Goal: Task Accomplishment & Management: Use online tool/utility

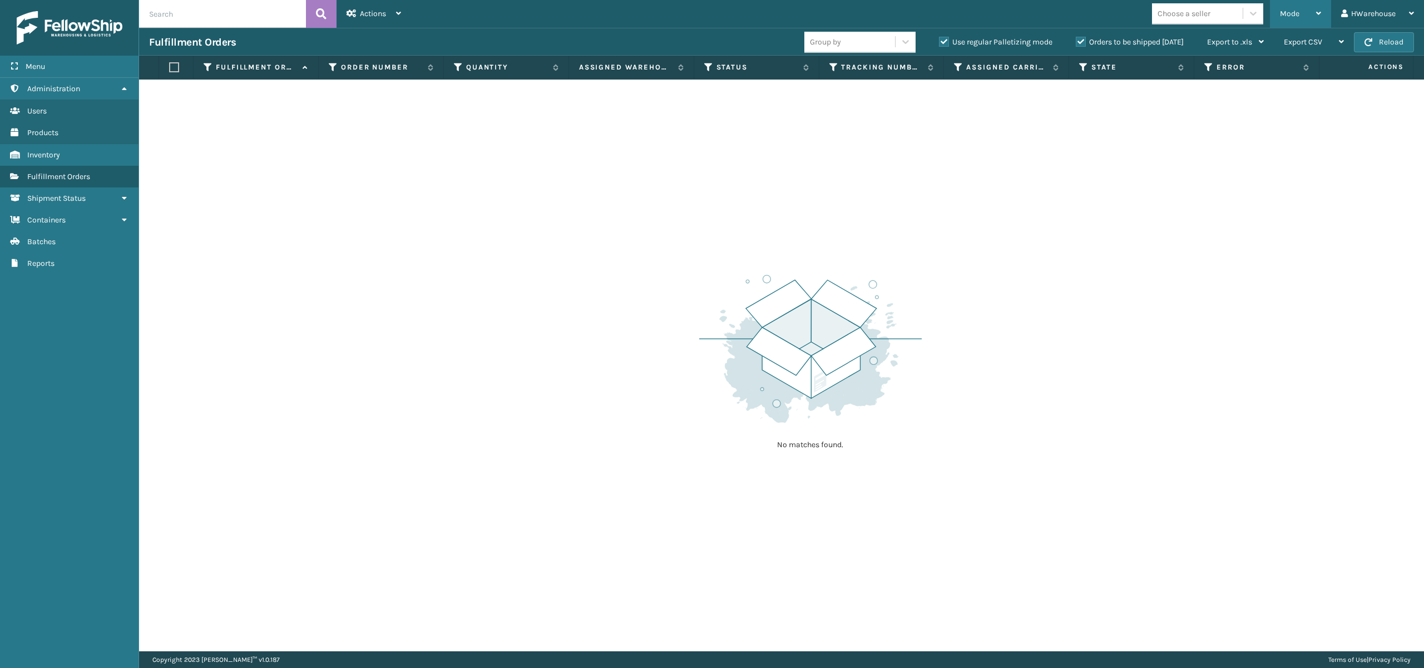
click at [1297, 7] on div "Mode" at bounding box center [1300, 14] width 41 height 28
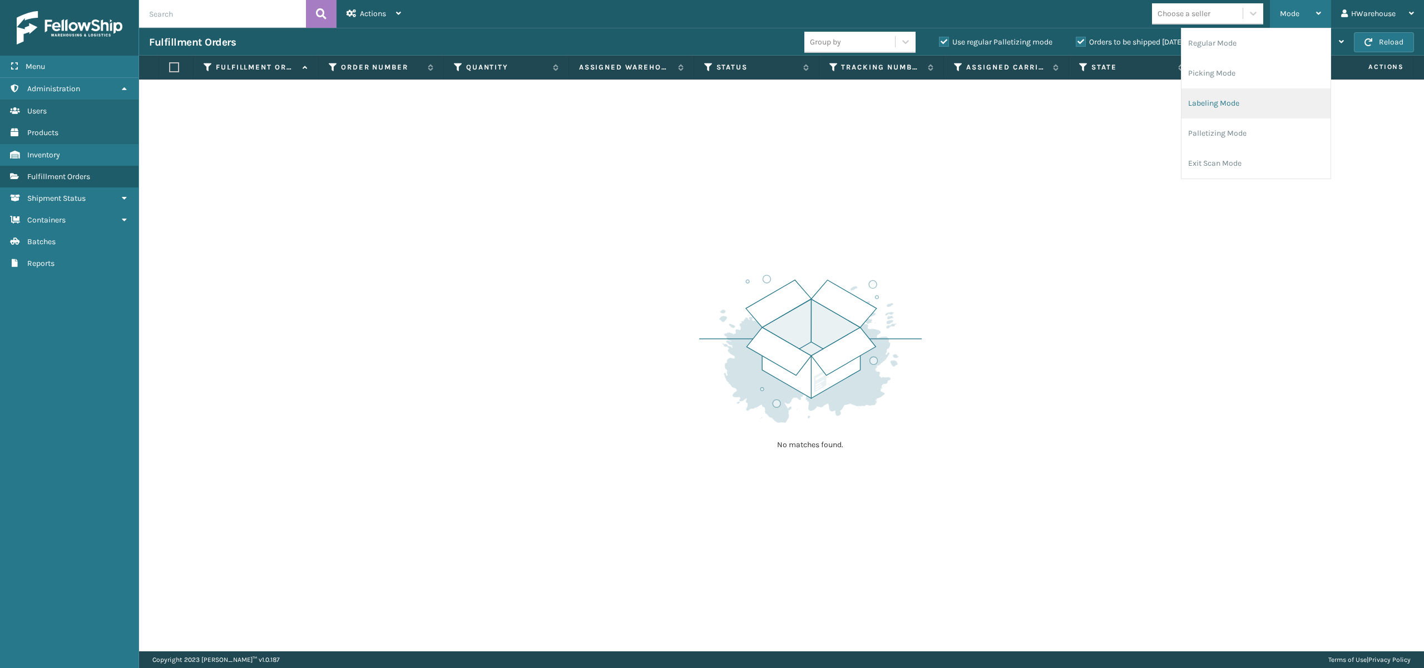
click at [1209, 96] on li "Labeling Mode" at bounding box center [1256, 103] width 149 height 30
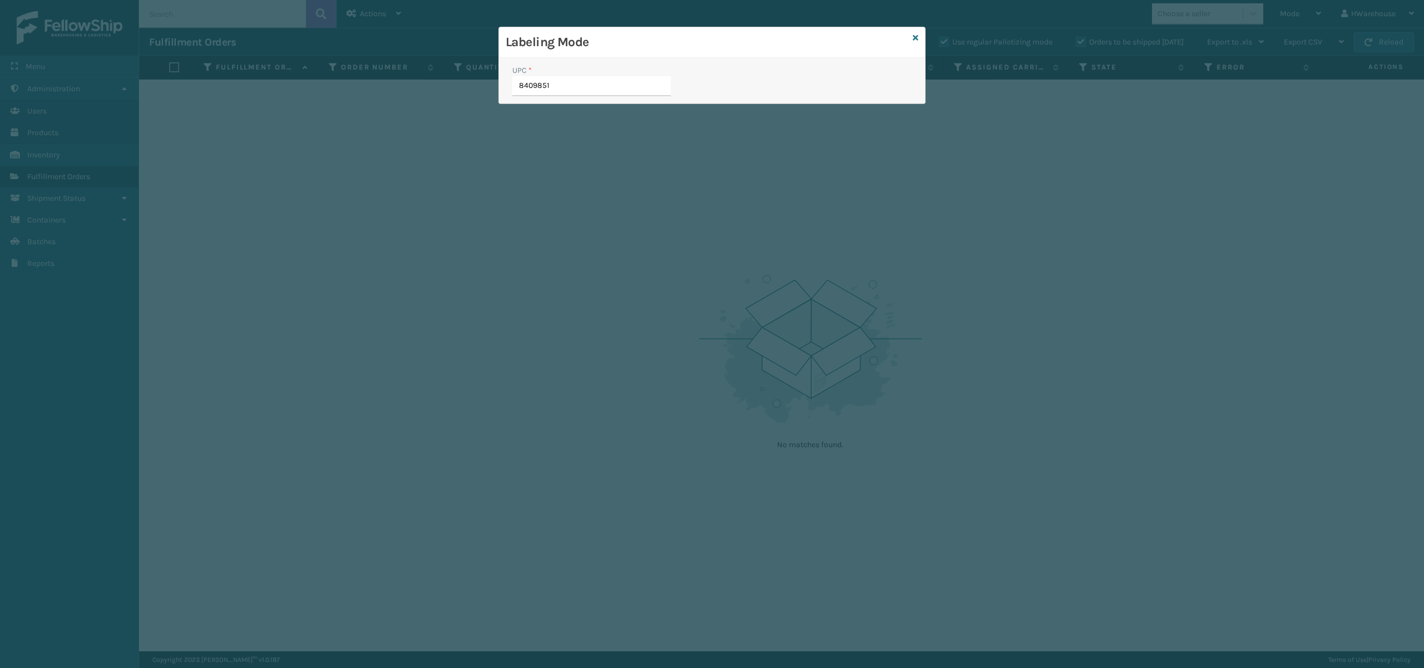
type input "84098511"
type input "840985117"
type input "8409851"
type input "84098511"
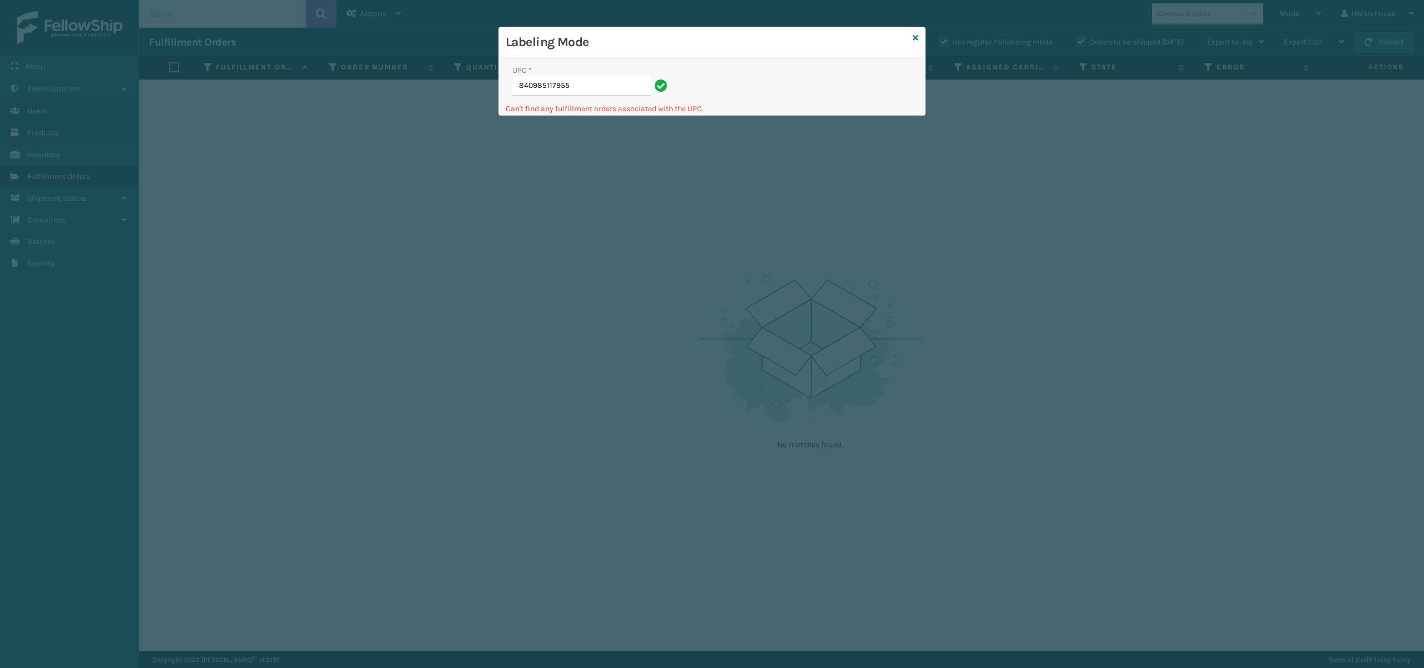
click at [520, 82] on input "840985117955" at bounding box center [581, 86] width 139 height 20
type input "5"
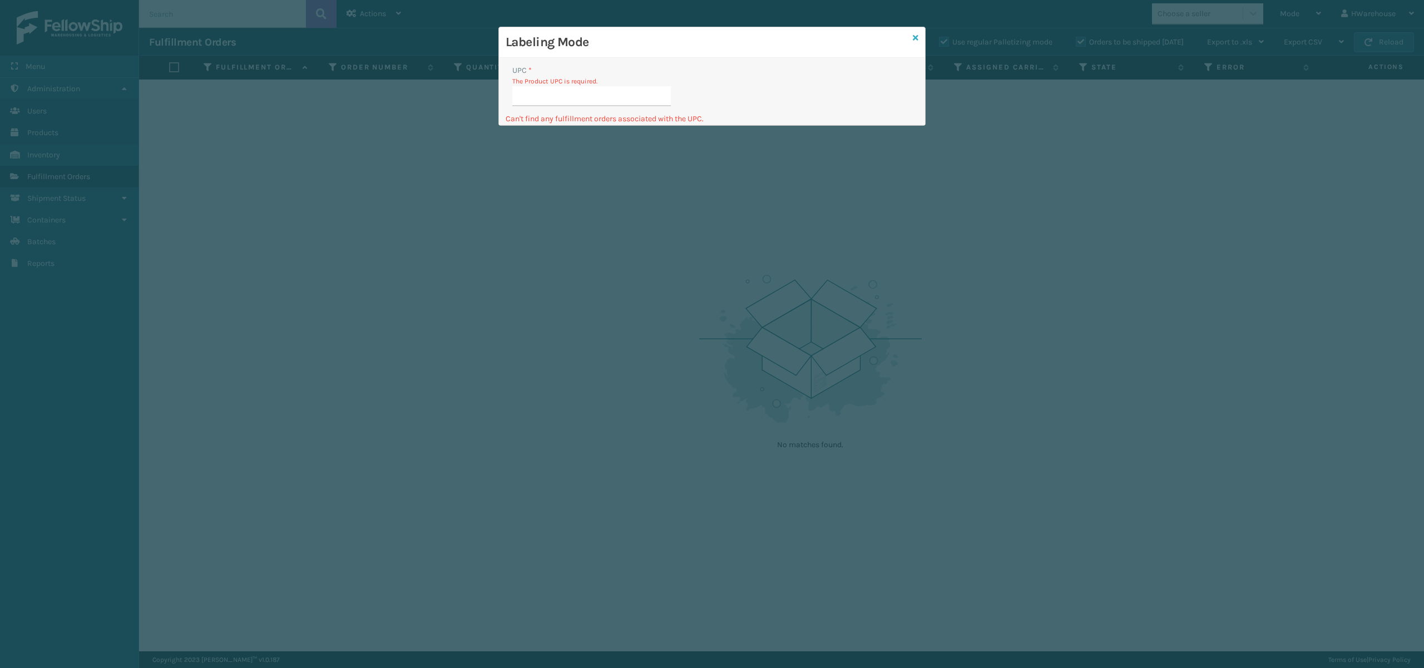
click at [915, 34] on icon at bounding box center [916, 38] width 6 height 8
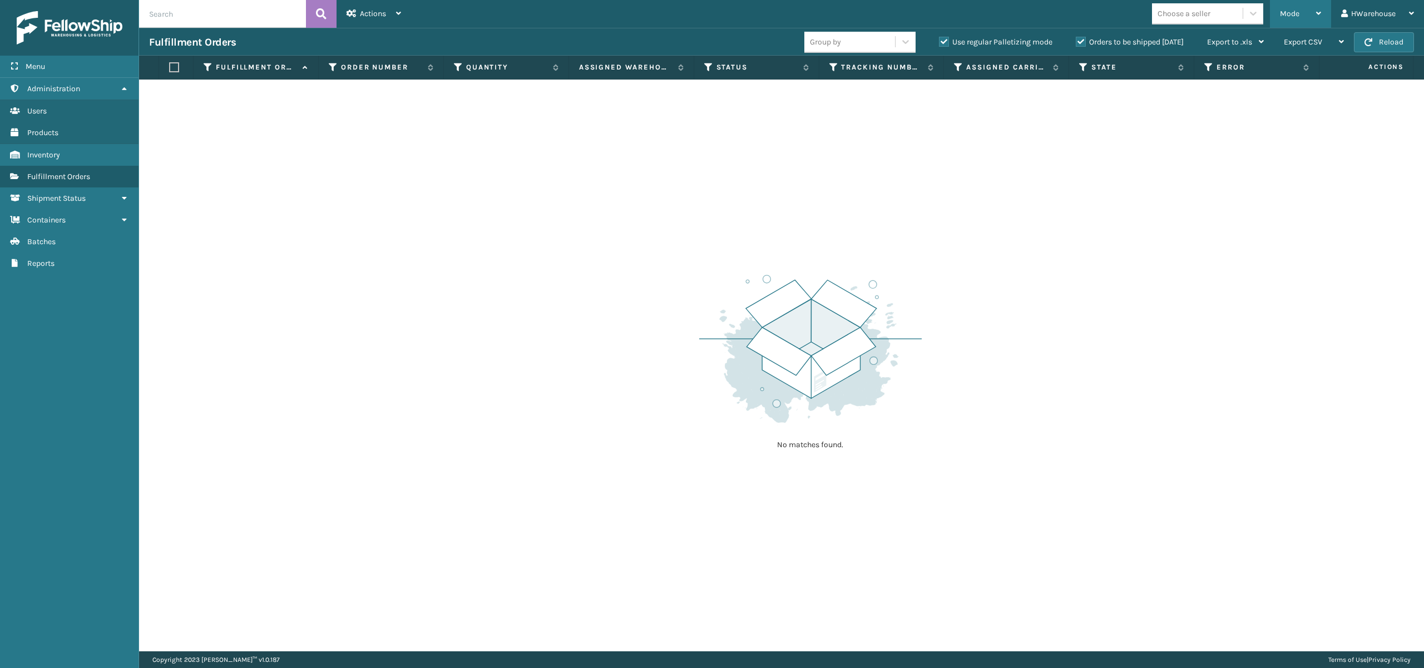
click at [1289, 13] on span "Mode" at bounding box center [1289, 13] width 19 height 9
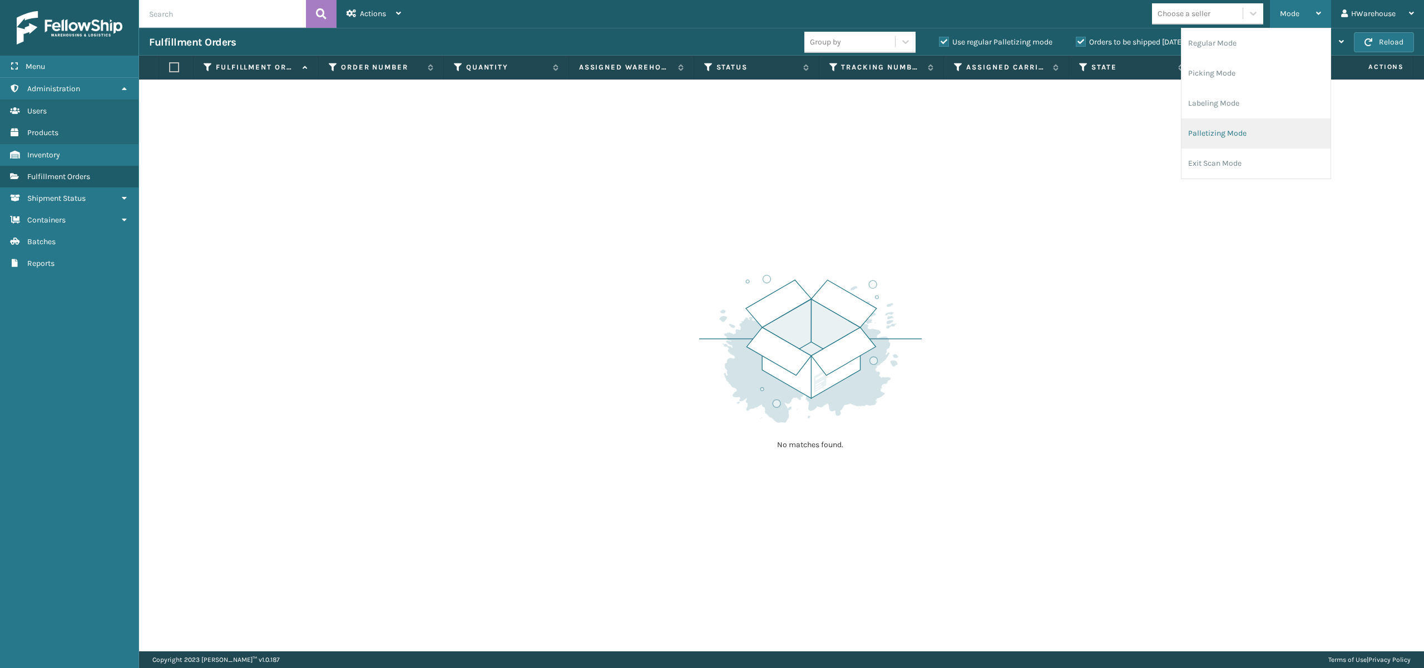
click at [1214, 135] on li "Palletizing Mode" at bounding box center [1256, 133] width 149 height 30
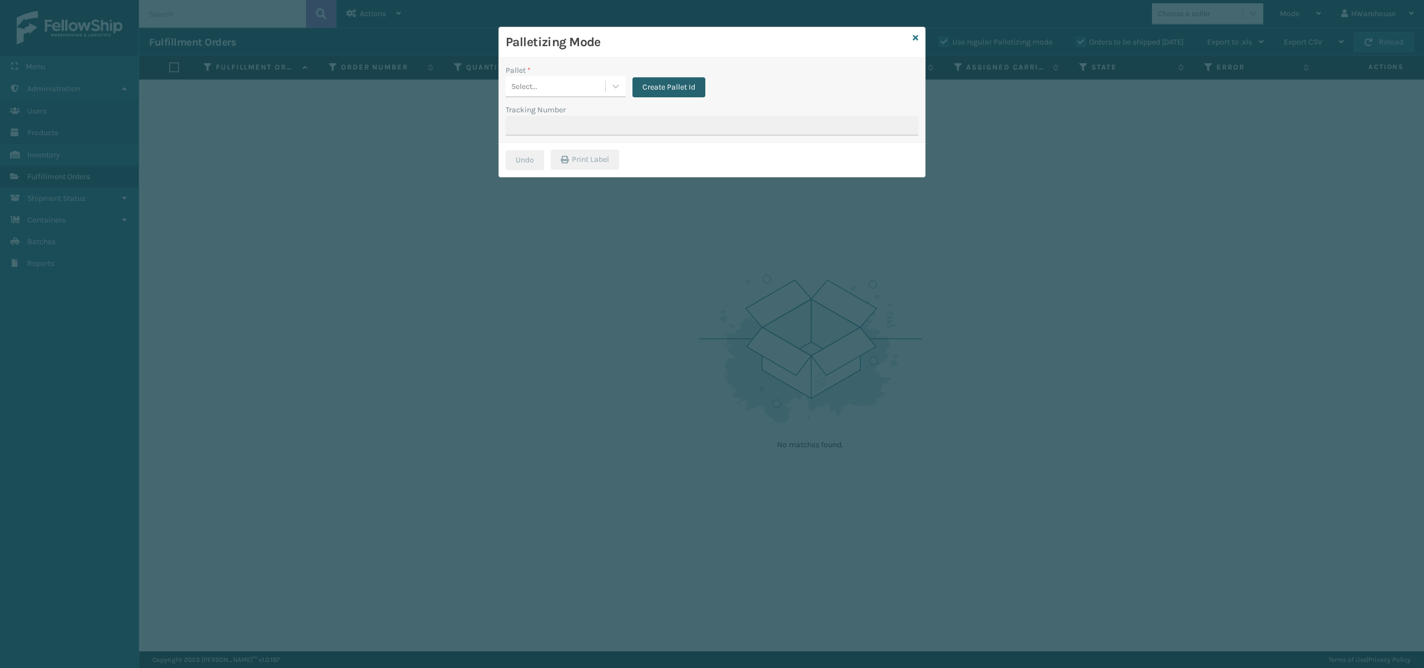
click at [683, 87] on button "Create Pallet Id" at bounding box center [669, 87] width 73 height 20
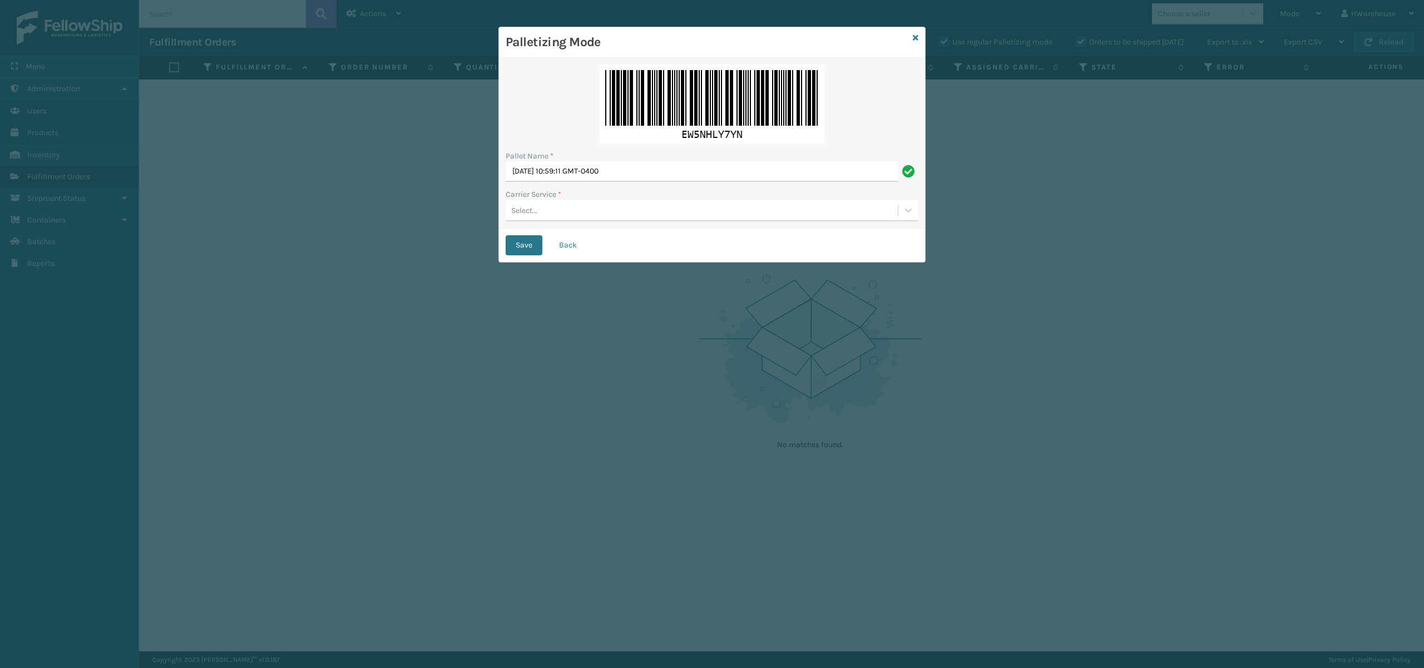
click at [525, 210] on div "Select..." at bounding box center [524, 211] width 26 height 12
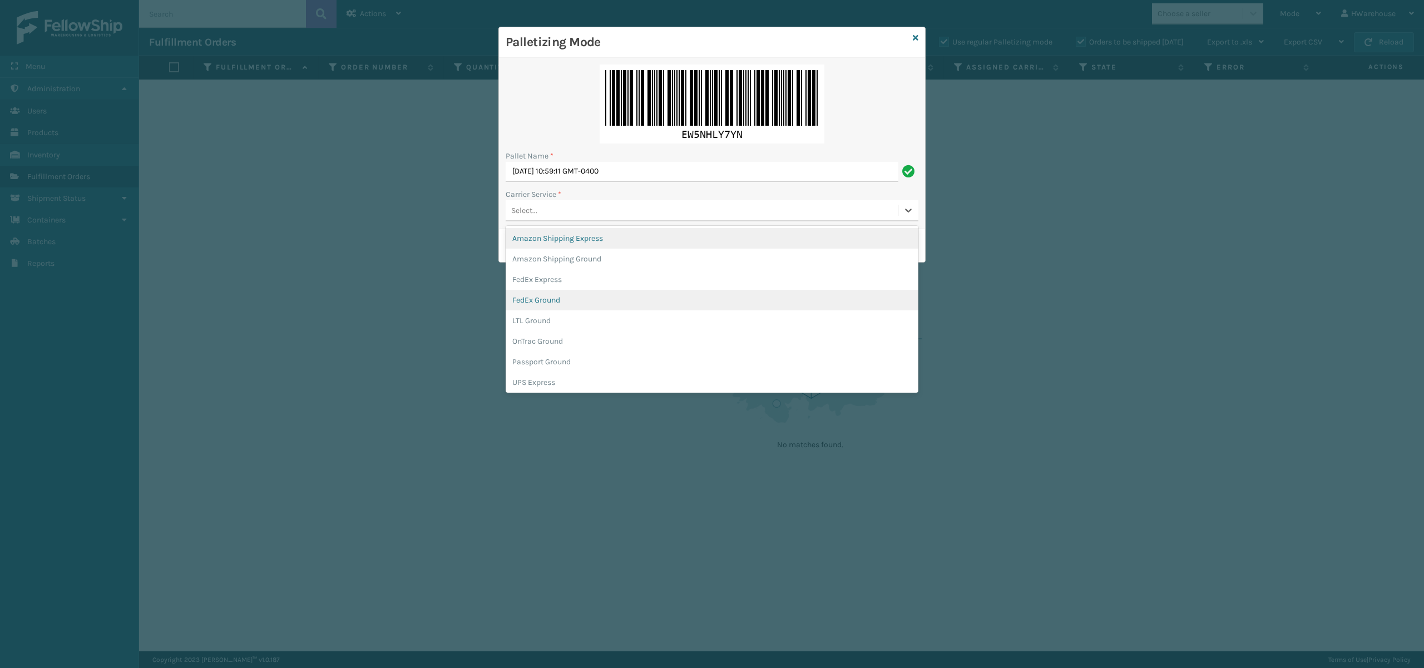
scroll to position [63, 0]
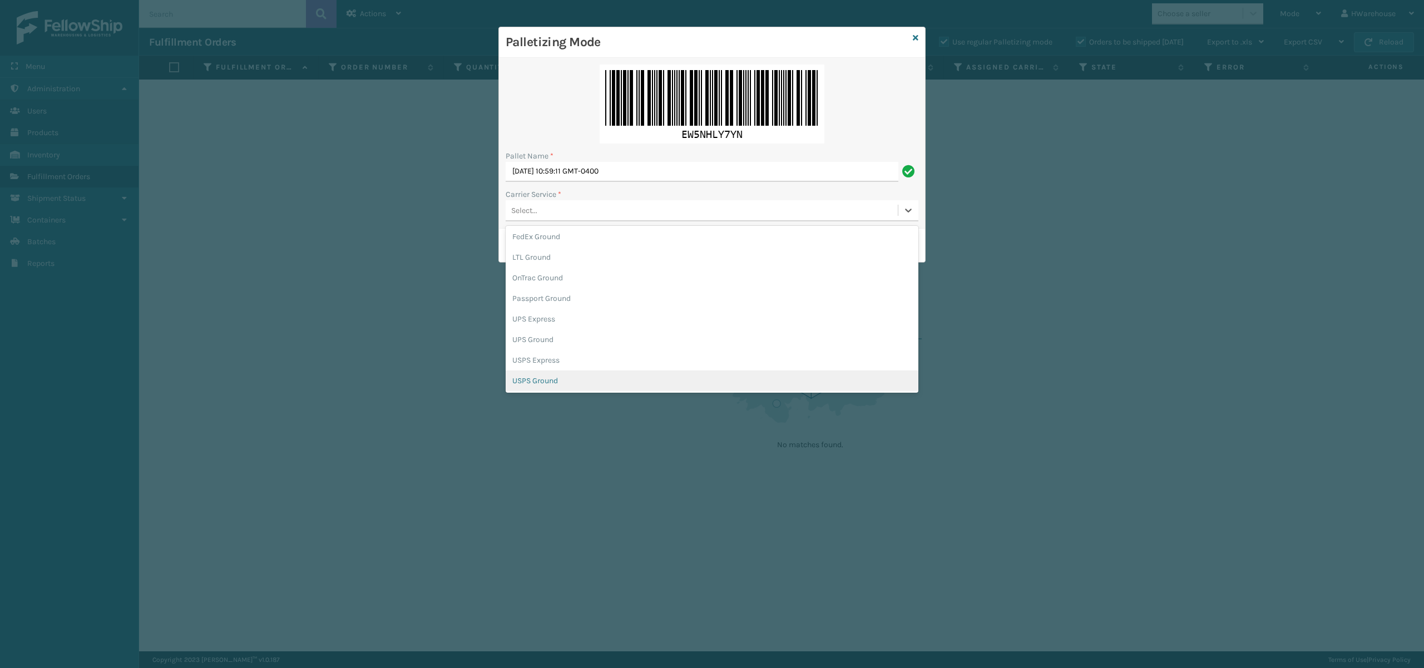
click at [552, 374] on div "USPS Ground" at bounding box center [712, 380] width 413 height 21
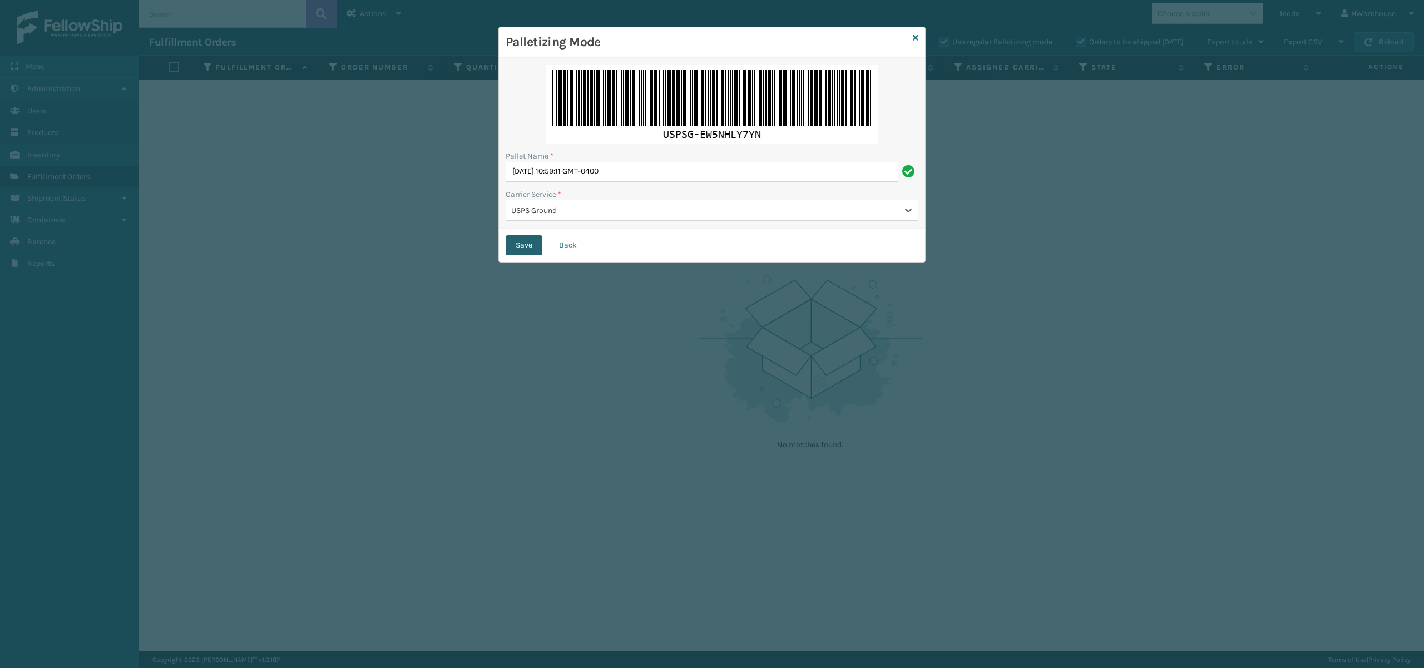
click at [524, 245] on button "Save" at bounding box center [524, 245] width 37 height 20
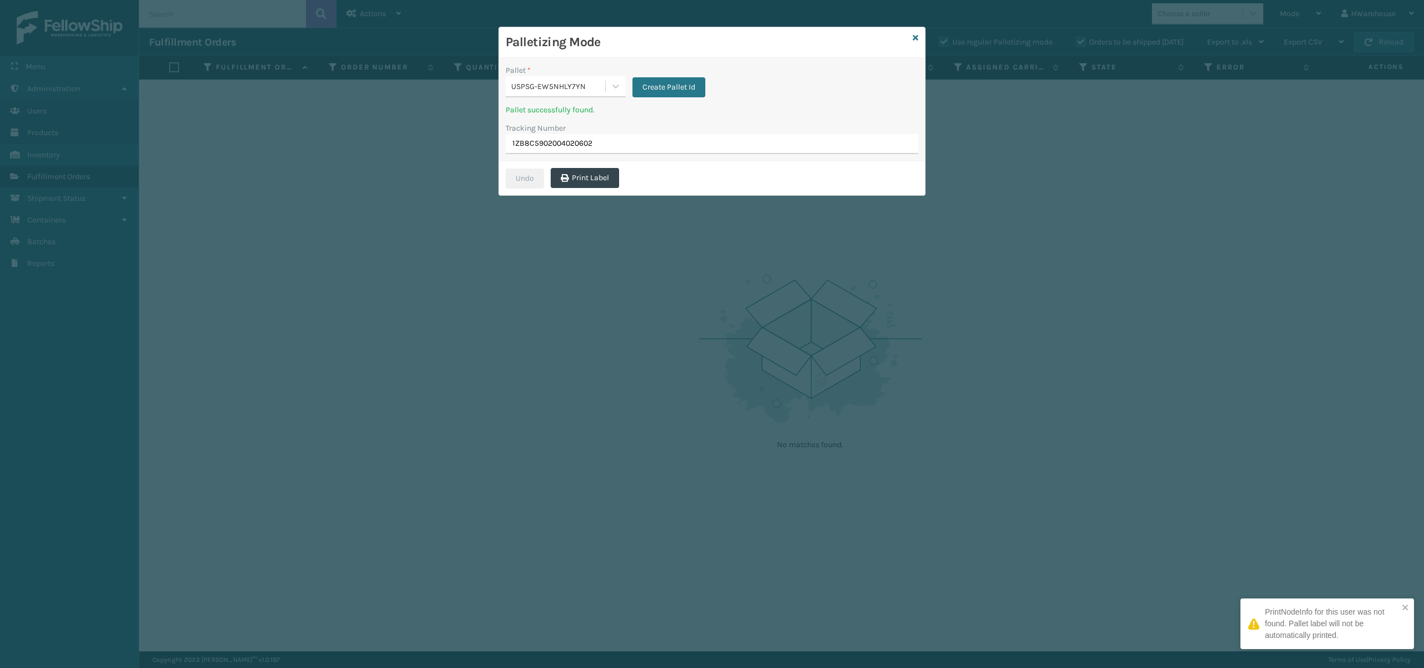
type input "1ZB8C5902004020602"
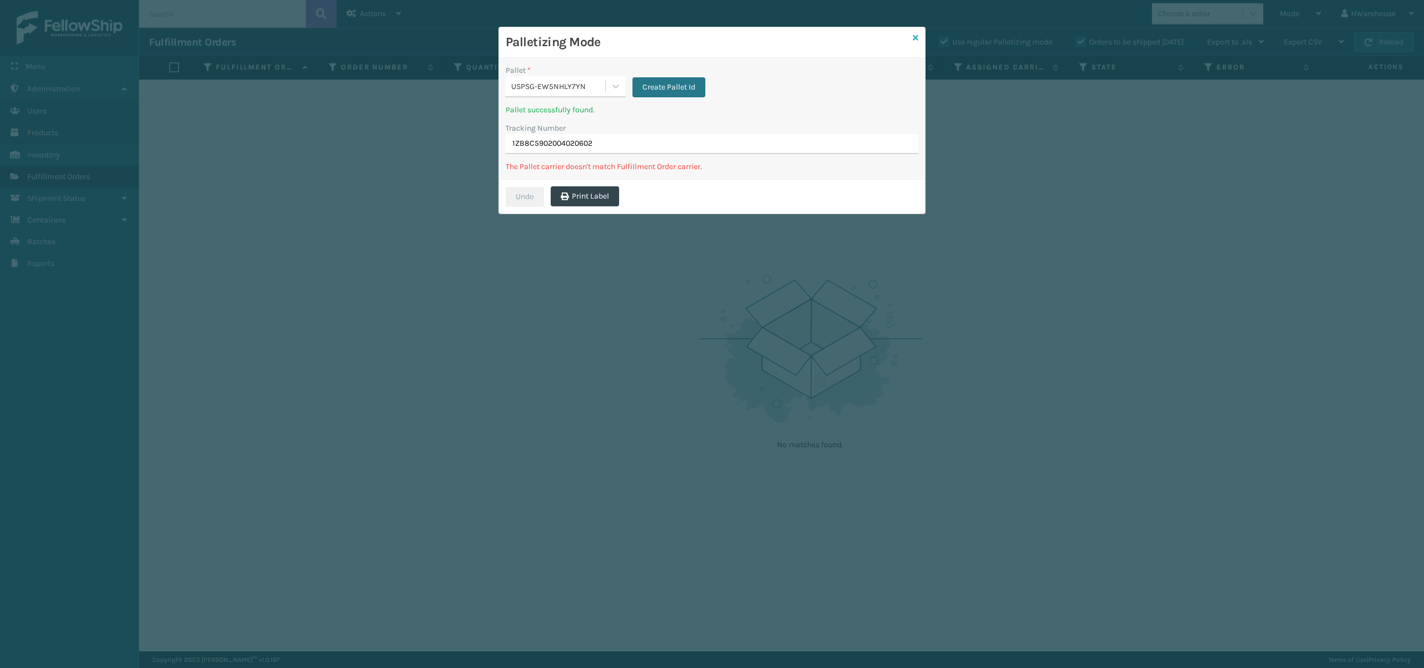
click at [913, 34] on icon at bounding box center [916, 38] width 6 height 8
